Goal: Task Accomplishment & Management: Manage account settings

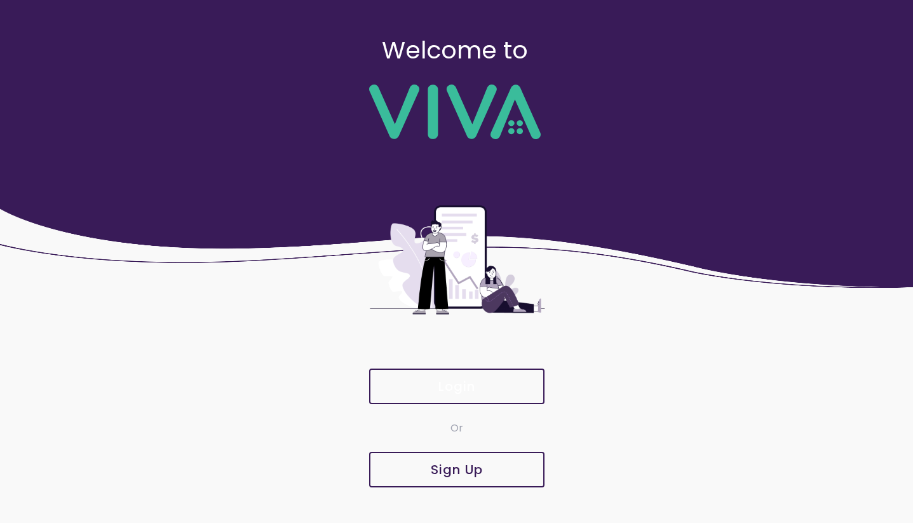
click at [0, 0] on slot "Login" at bounding box center [0, 0] width 0 height 0
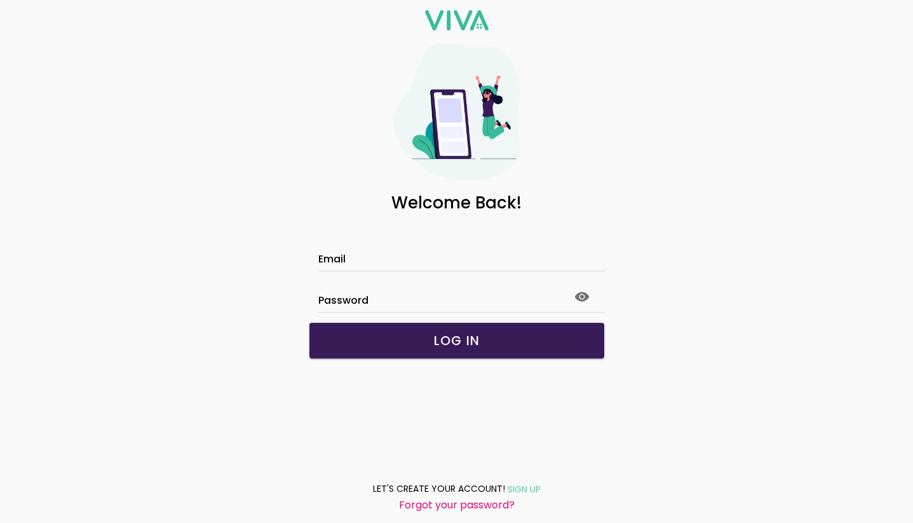
click at [428, 261] on input "Email" at bounding box center [456, 260] width 277 height 11
type input "**********"
click button "submit" at bounding box center [0, 0] width 0 height 0
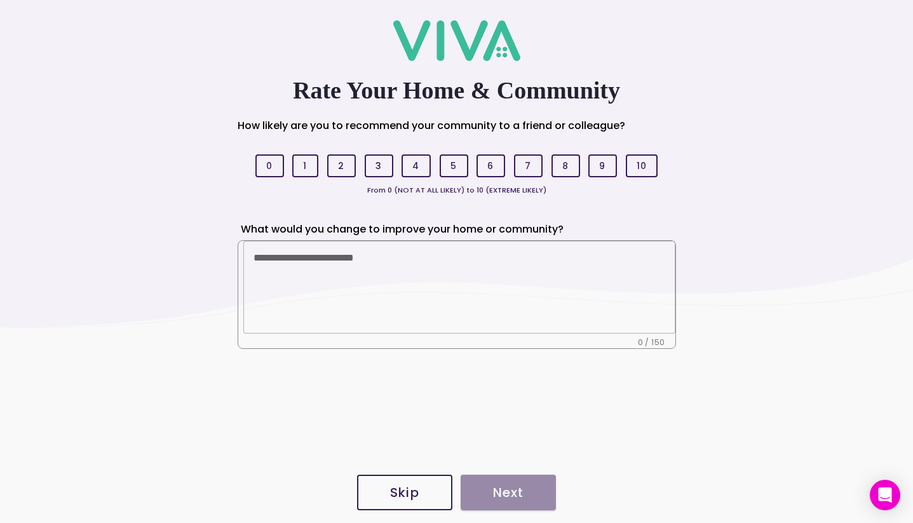
click at [404, 483] on button "Skip" at bounding box center [404, 493] width 95 height 36
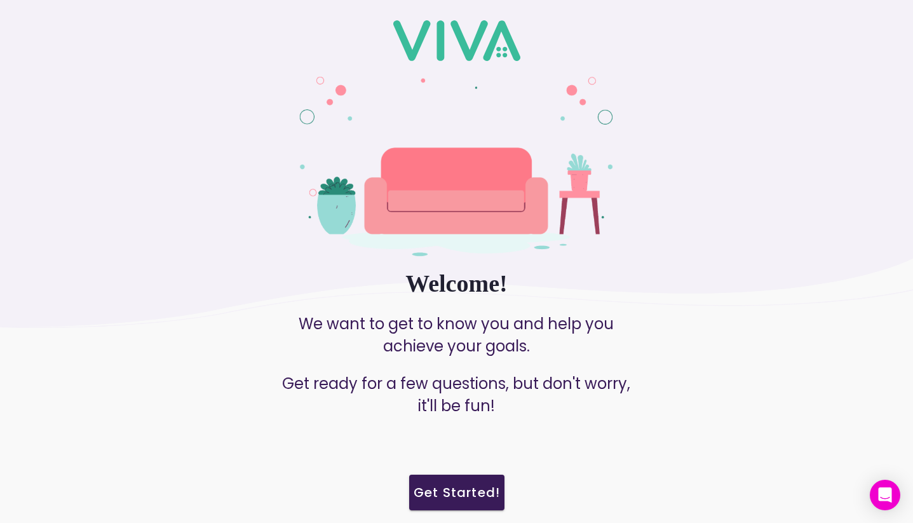
click at [0, 0] on slot "Get Started!" at bounding box center [0, 0] width 0 height 0
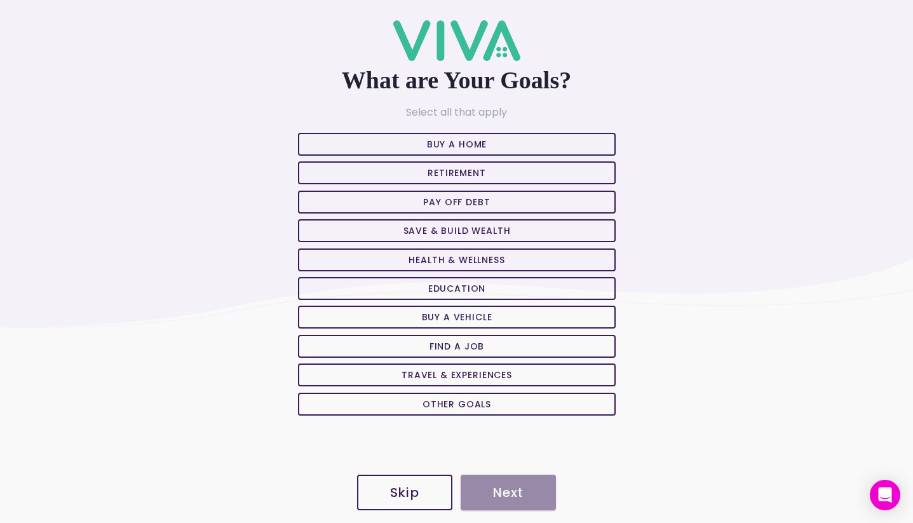
click at [0, 0] on slot "Skip" at bounding box center [0, 0] width 0 height 0
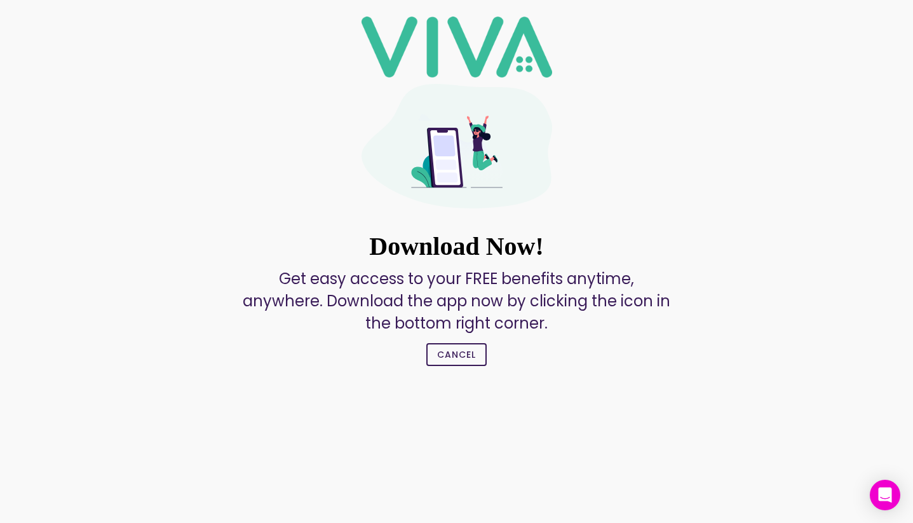
click at [415, 488] on main "Download Now! Get easy access to your FREE benefits anytime, anywhere. Download…" at bounding box center [456, 364] width 913 height 278
click at [0, 0] on slot "Cancel" at bounding box center [0, 0] width 0 height 0
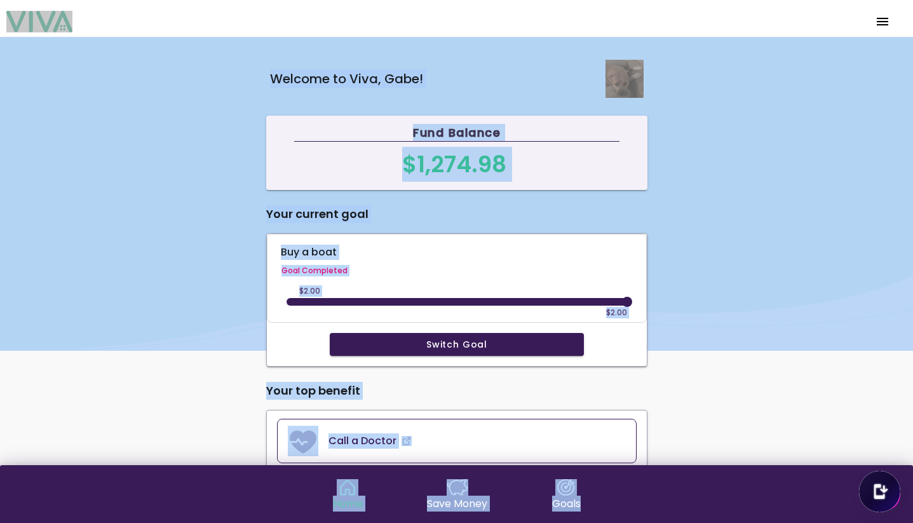
click at [743, 361] on main "Welcome to Viva , Gabe! Fund Balance $1,274.98 Your current goal Buy a boat Goa…" at bounding box center [456, 251] width 913 height 428
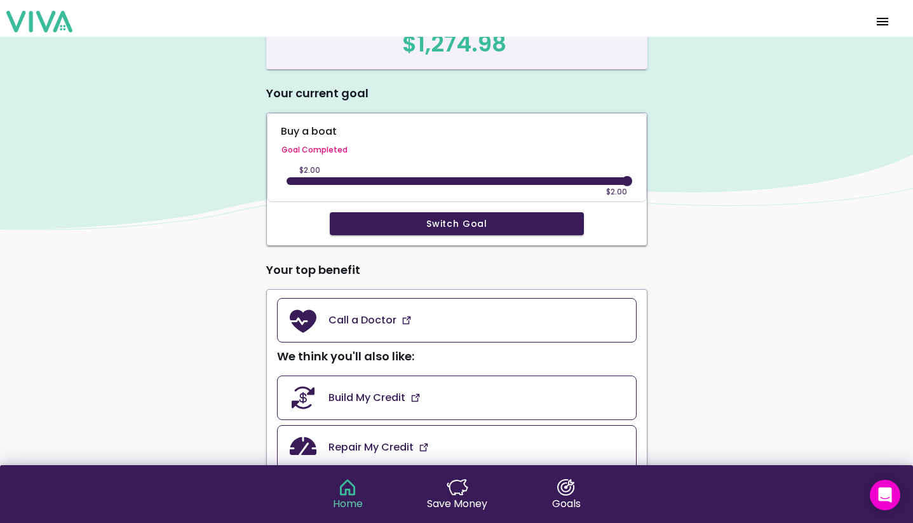
scroll to position [137, 0]
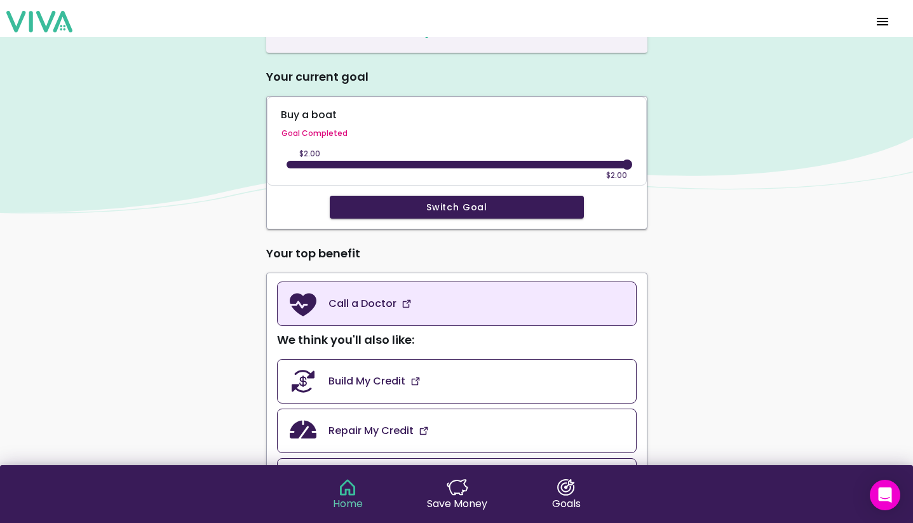
click at [560, 291] on link "Call a Doctor" at bounding box center [457, 303] width 360 height 44
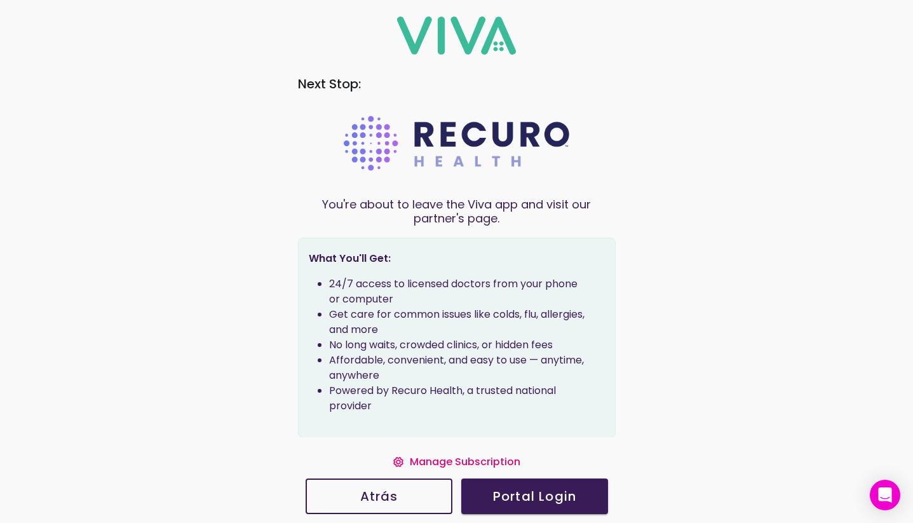
click at [0, 0] on slot "Manage Subscription" at bounding box center [0, 0] width 0 height 0
